Goal: Task Accomplishment & Management: Use online tool/utility

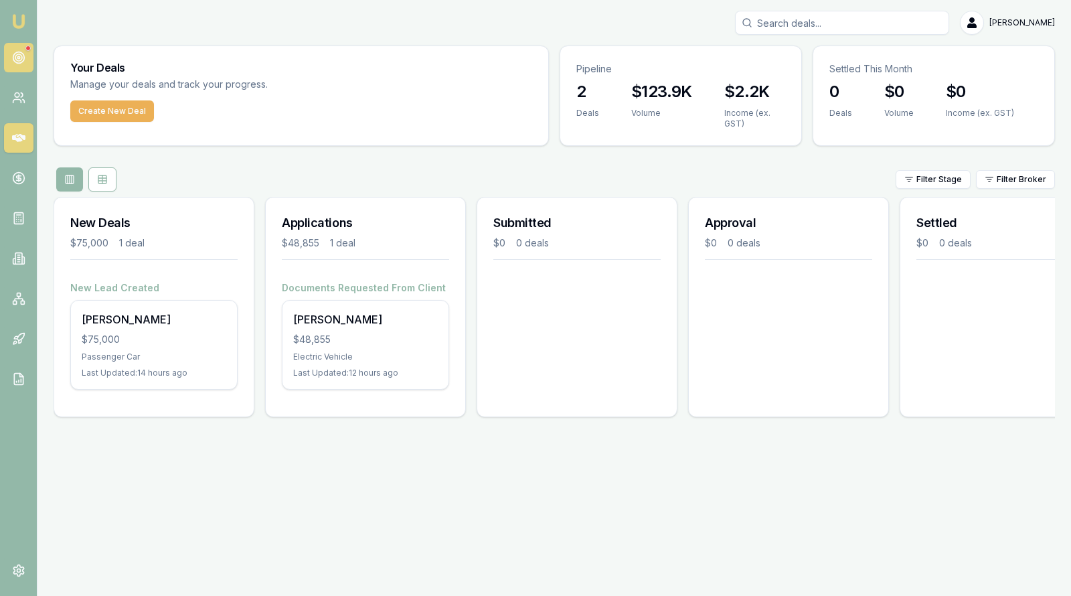
click at [21, 54] on icon at bounding box center [18, 57] width 13 height 13
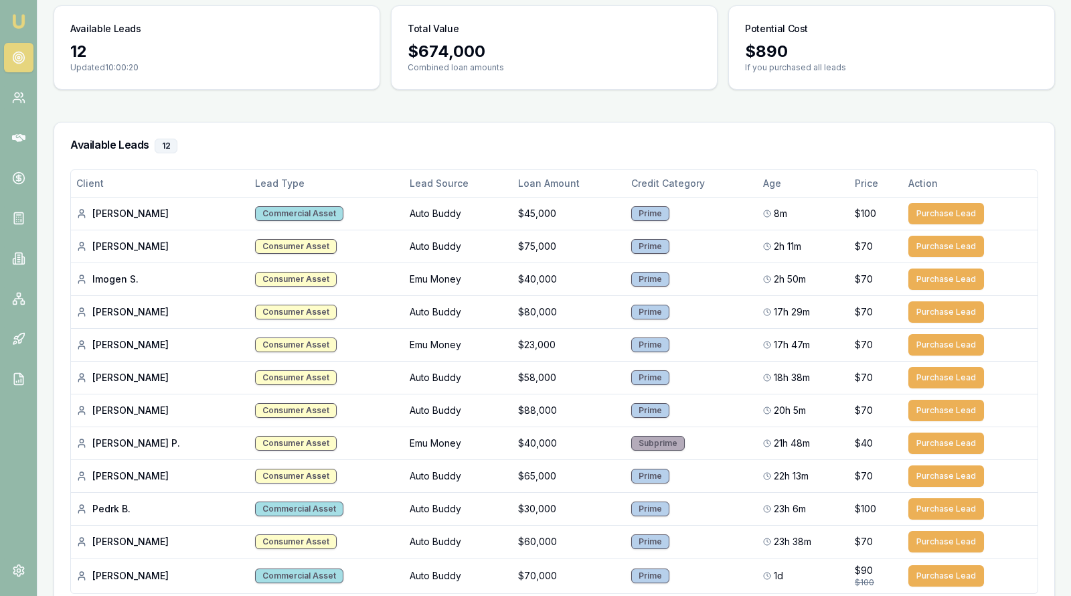
scroll to position [134, 0]
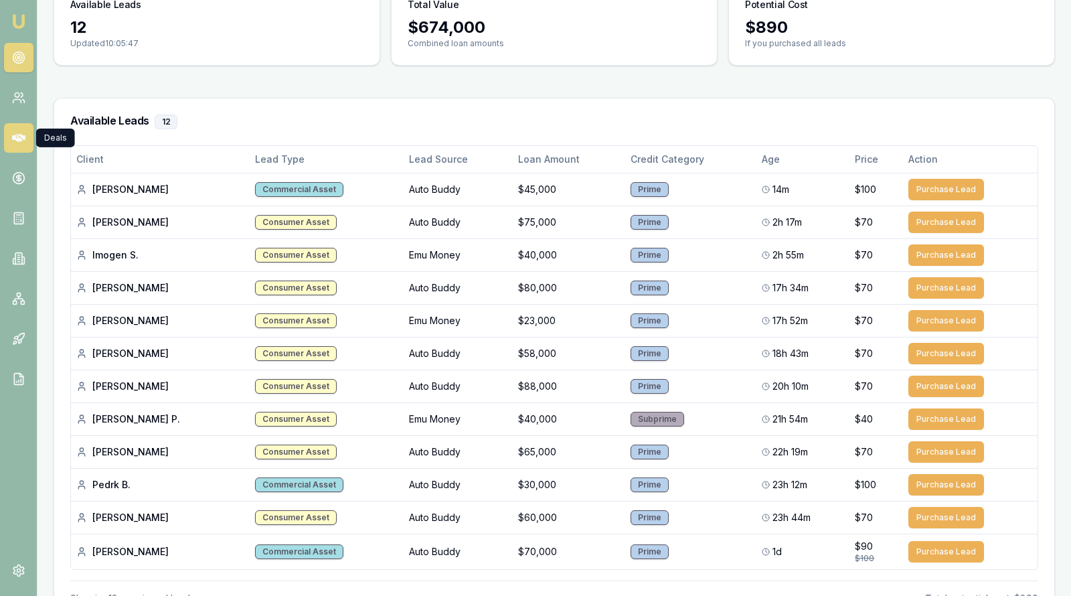
click at [17, 136] on icon at bounding box center [18, 138] width 13 height 8
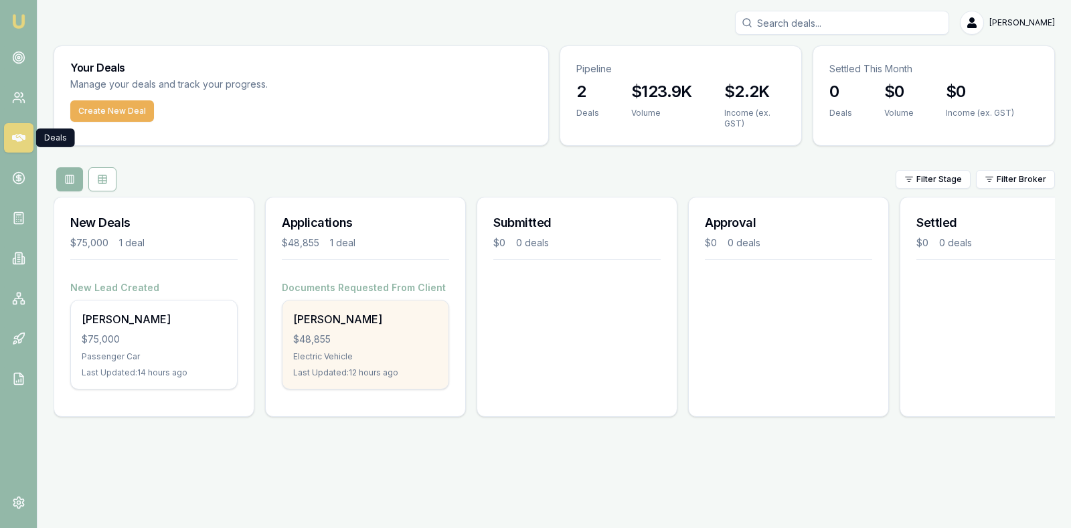
click at [351, 341] on div "$48,855" at bounding box center [365, 339] width 145 height 13
click at [384, 333] on div "$48,855" at bounding box center [365, 339] width 145 height 13
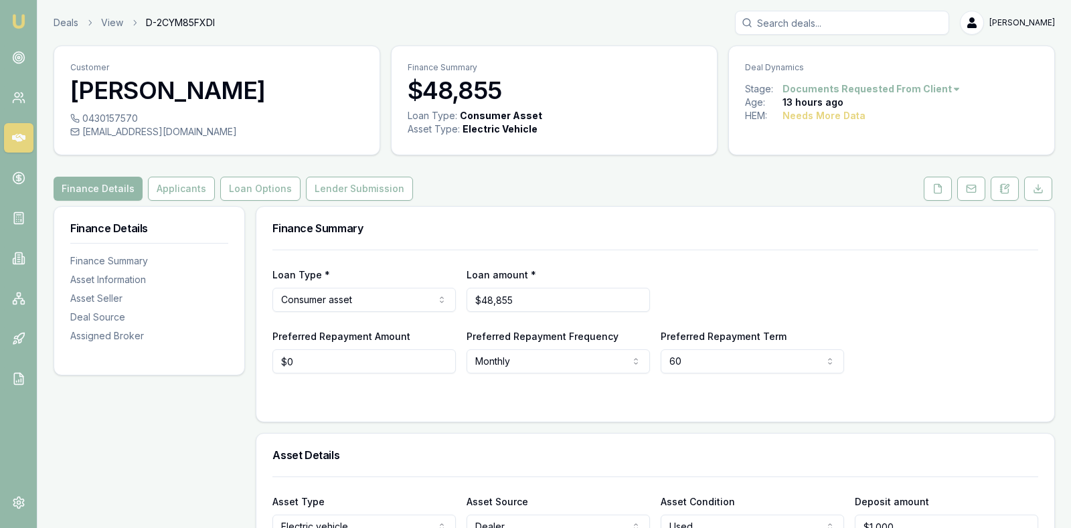
click at [477, 227] on h3 "Finance Summary" at bounding box center [656, 228] width 766 height 11
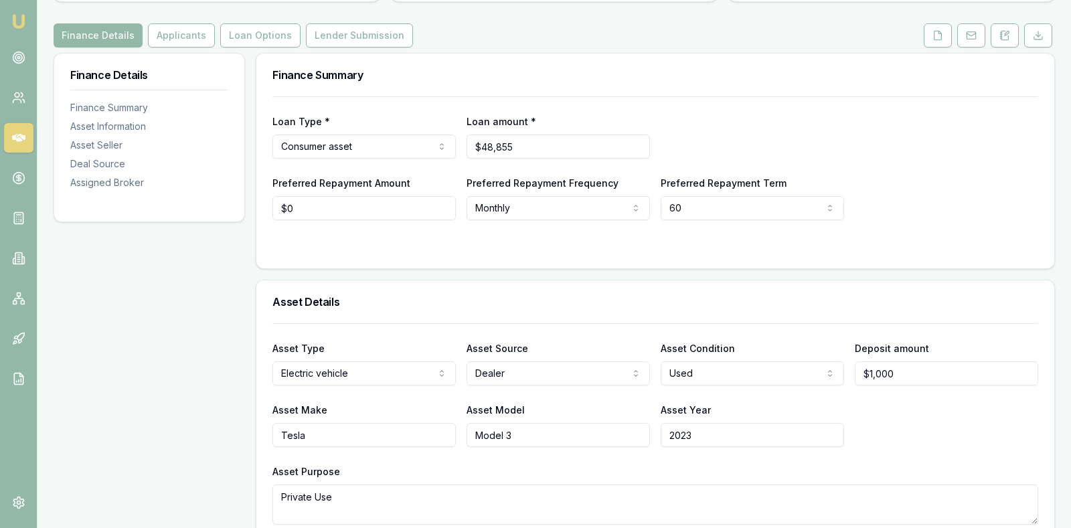
scroll to position [120, 0]
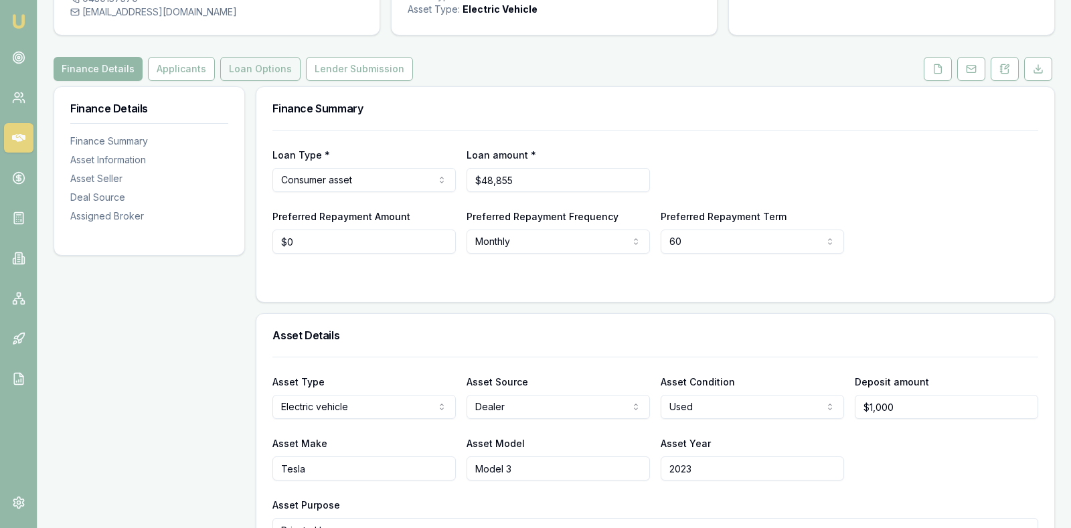
click at [240, 64] on button "Loan Options" at bounding box center [260, 69] width 80 height 24
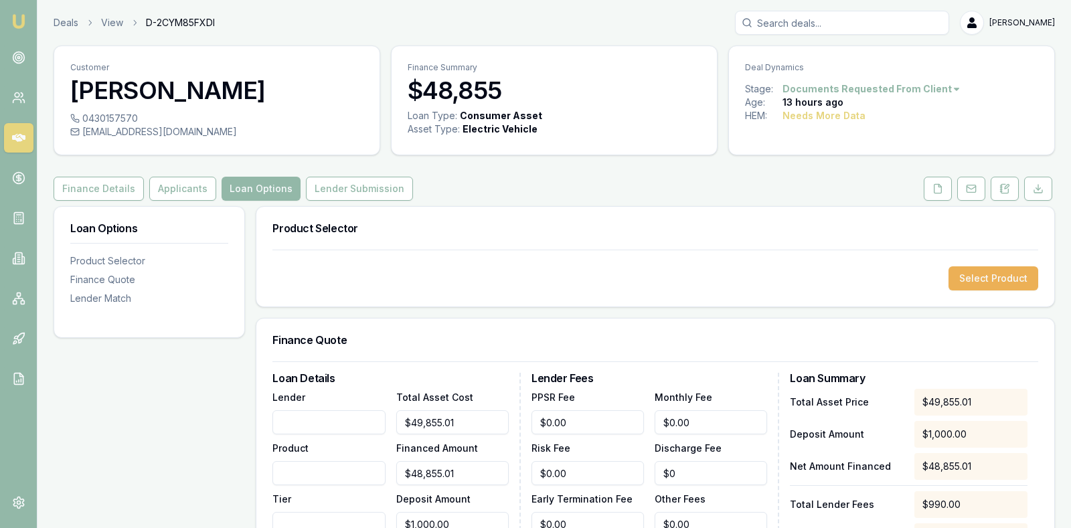
click at [458, 182] on div "Finance Details Applicants Loan Options Lender Submission" at bounding box center [555, 189] width 1002 height 24
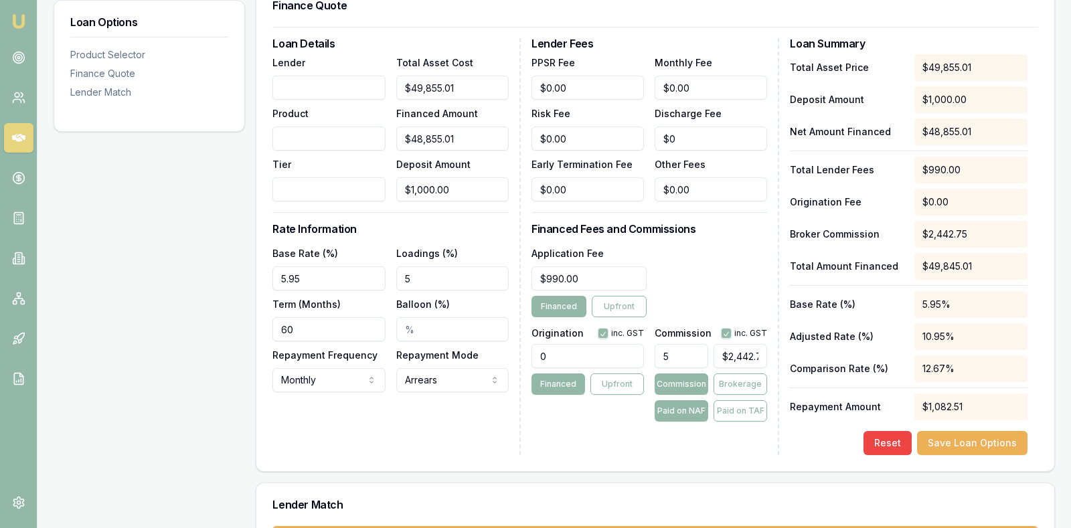
scroll to position [368, 0]
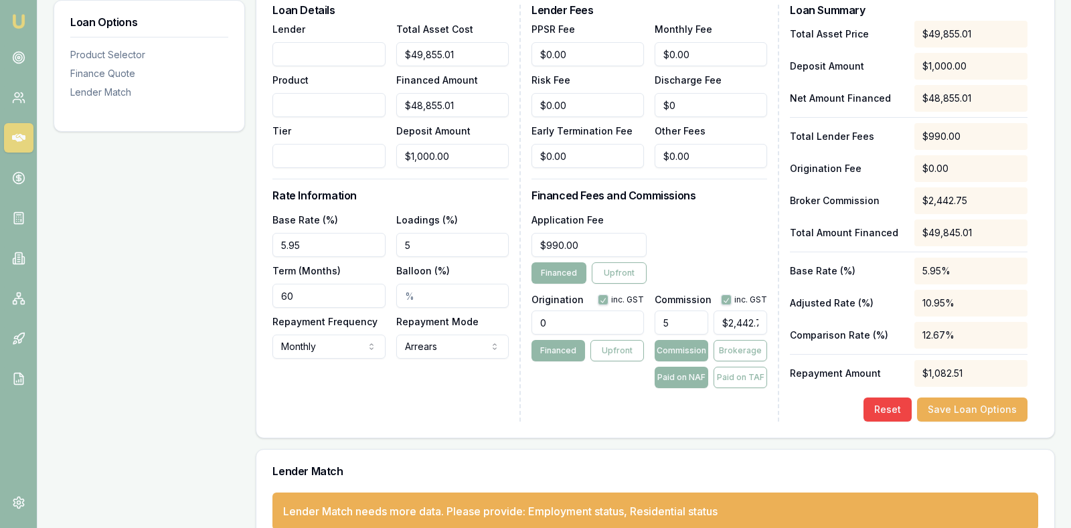
click at [311, 240] on input "5.95" at bounding box center [329, 245] width 113 height 24
type input "5"
type input "6.95%"
click at [423, 248] on input "5" at bounding box center [452, 245] width 113 height 24
type input "2.00%"
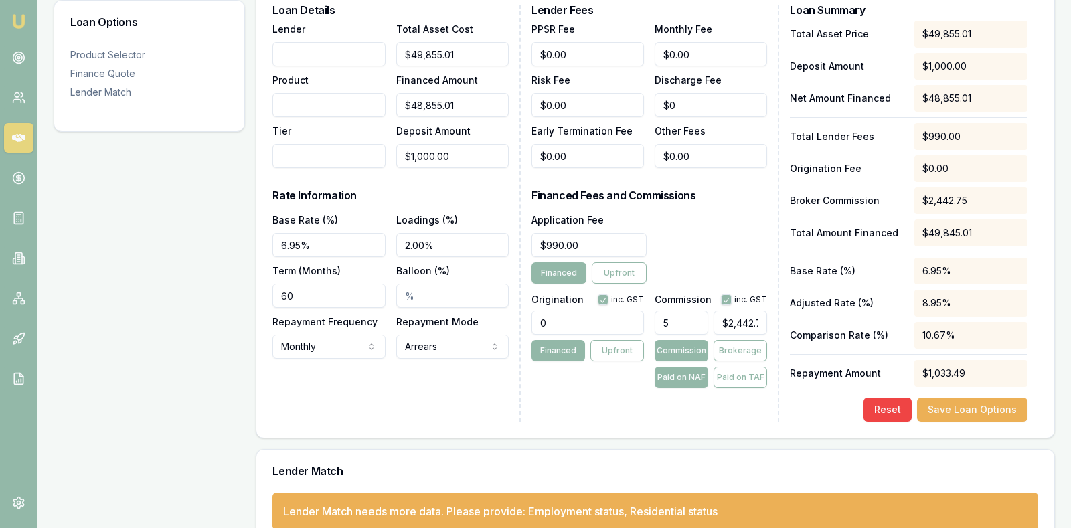
click at [452, 188] on div "Loan Details Lender Product Tier Total Asset Cost $49,855.01 Financed Amount $4…" at bounding box center [397, 213] width 248 height 417
click at [690, 326] on input "5" at bounding box center [682, 323] width 54 height 24
type input "$0.00"
type input "2"
type input "$977.10"
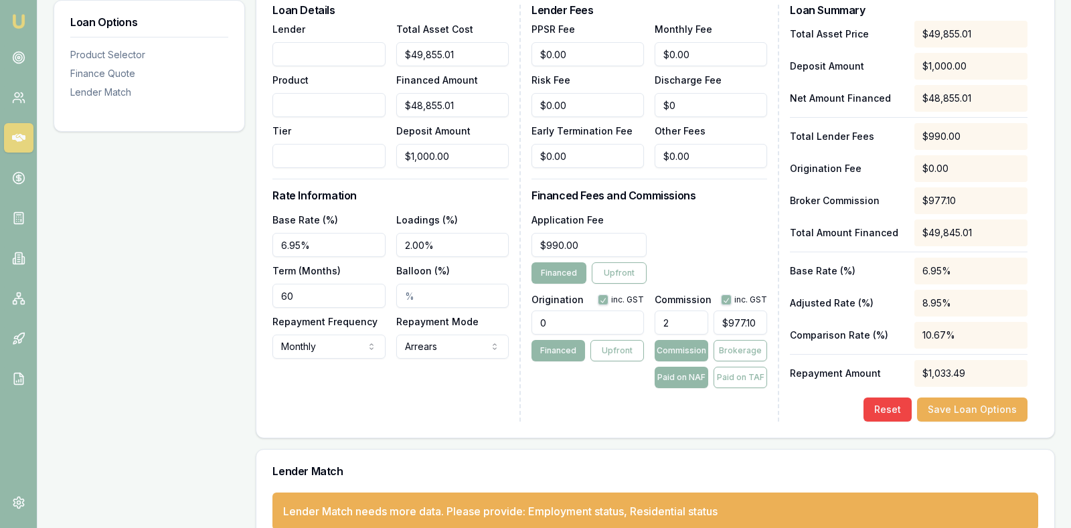
type input "2.00%"
click at [706, 212] on div "Application Fee $990.00 Financed Upfront" at bounding box center [650, 248] width 236 height 72
click at [606, 238] on input "990" at bounding box center [589, 245] width 115 height 24
type input "$990.00"
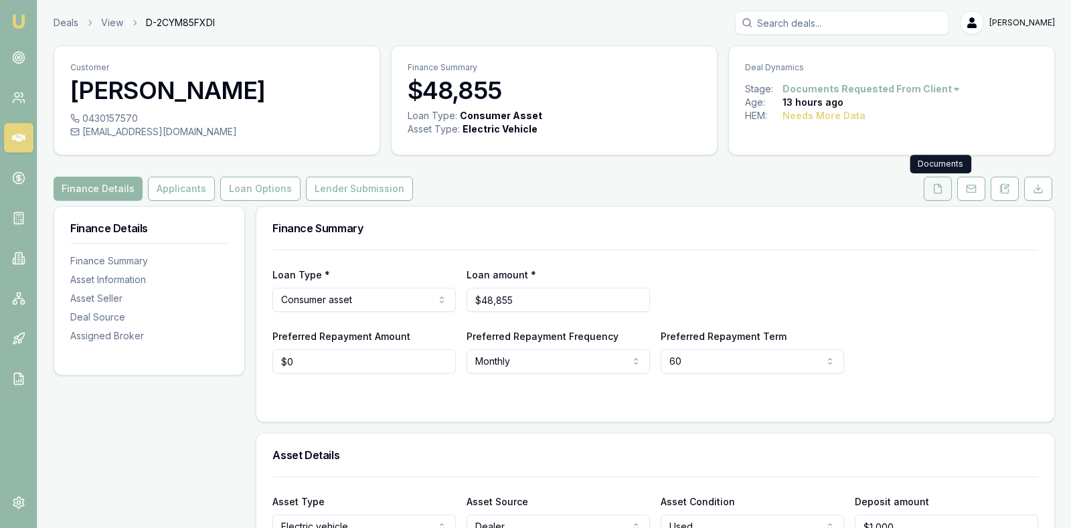
click at [940, 184] on icon at bounding box center [938, 188] width 7 height 9
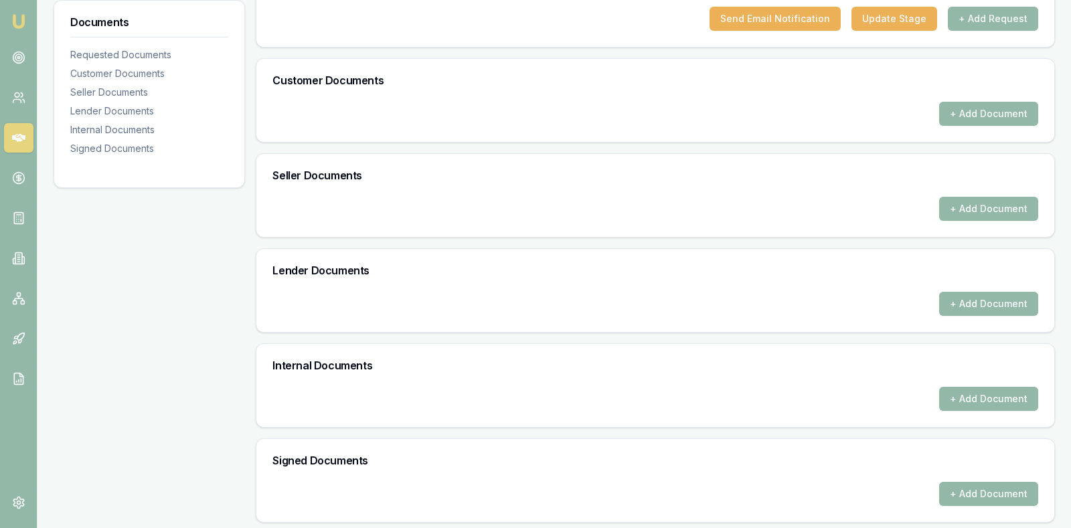
scroll to position [560, 0]
